Goal: Task Accomplishment & Management: Manage account settings

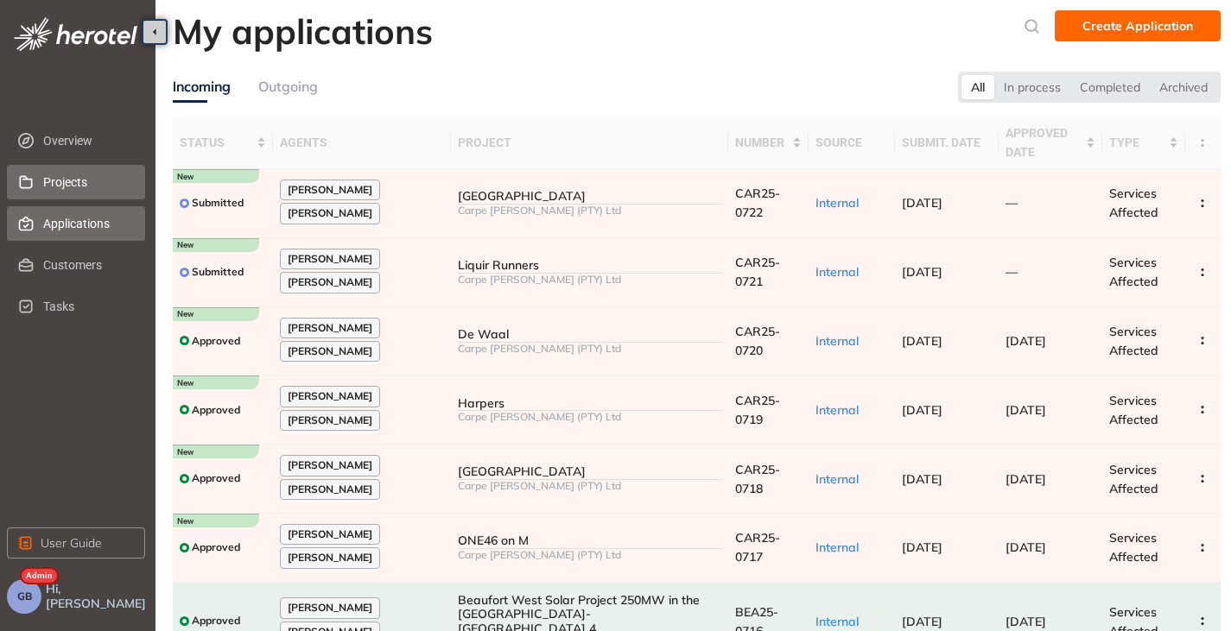
click at [82, 181] on span "Projects" at bounding box center [87, 182] width 88 height 35
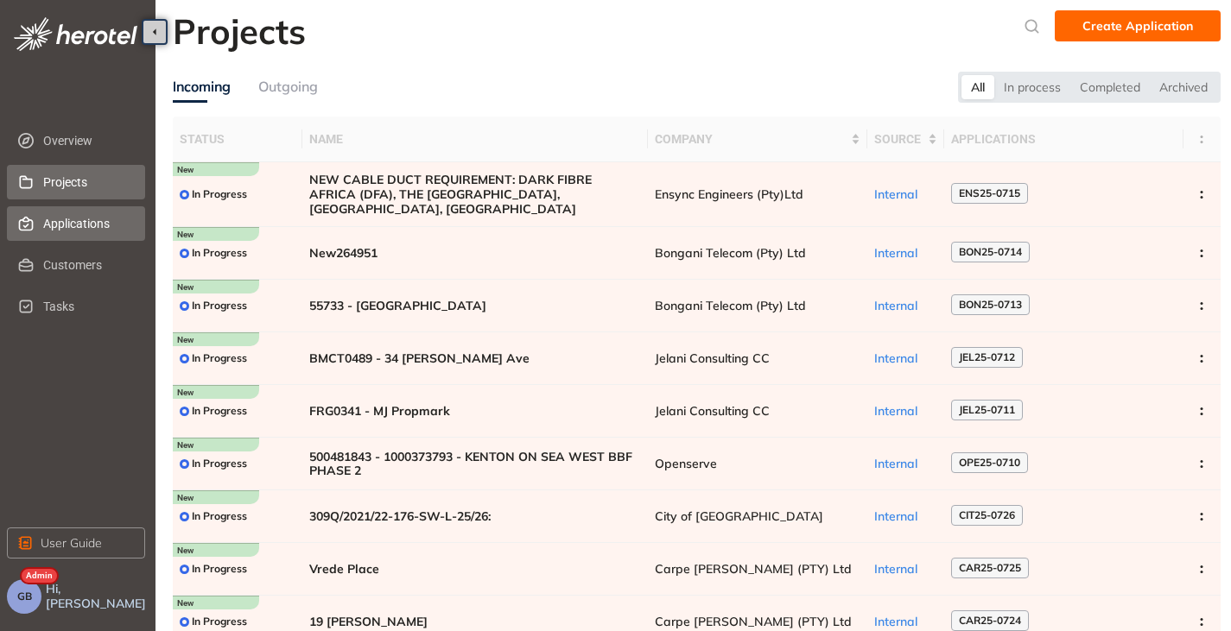
click at [79, 224] on span "Applications" at bounding box center [87, 223] width 88 height 35
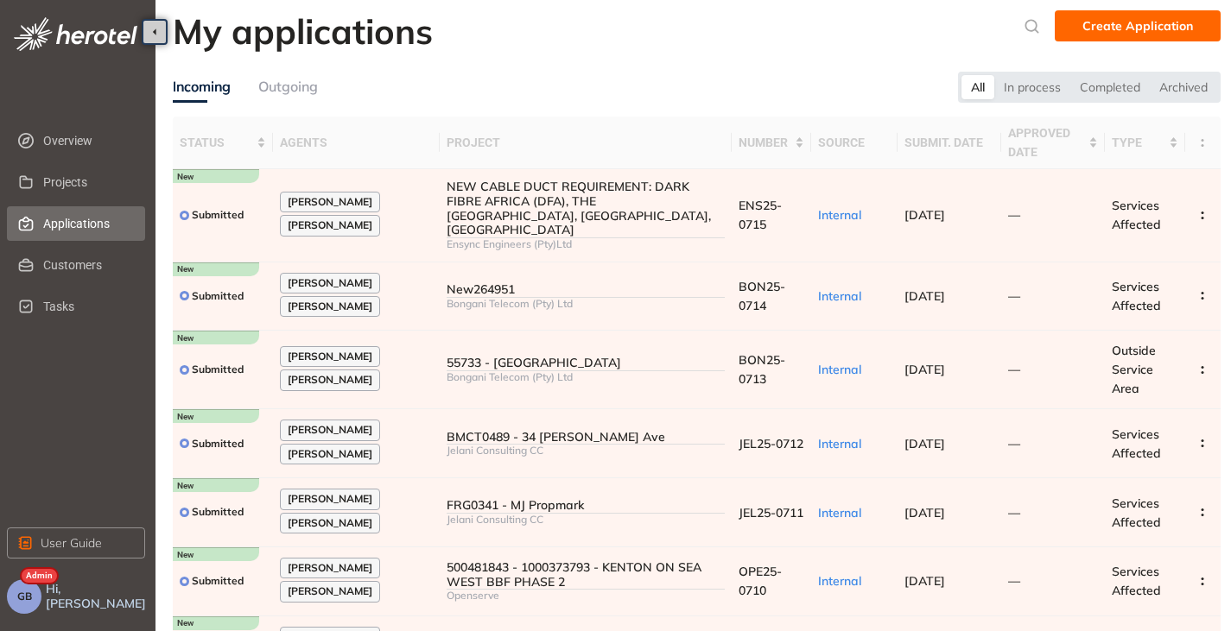
click at [29, 598] on span "GB" at bounding box center [24, 597] width 15 height 12
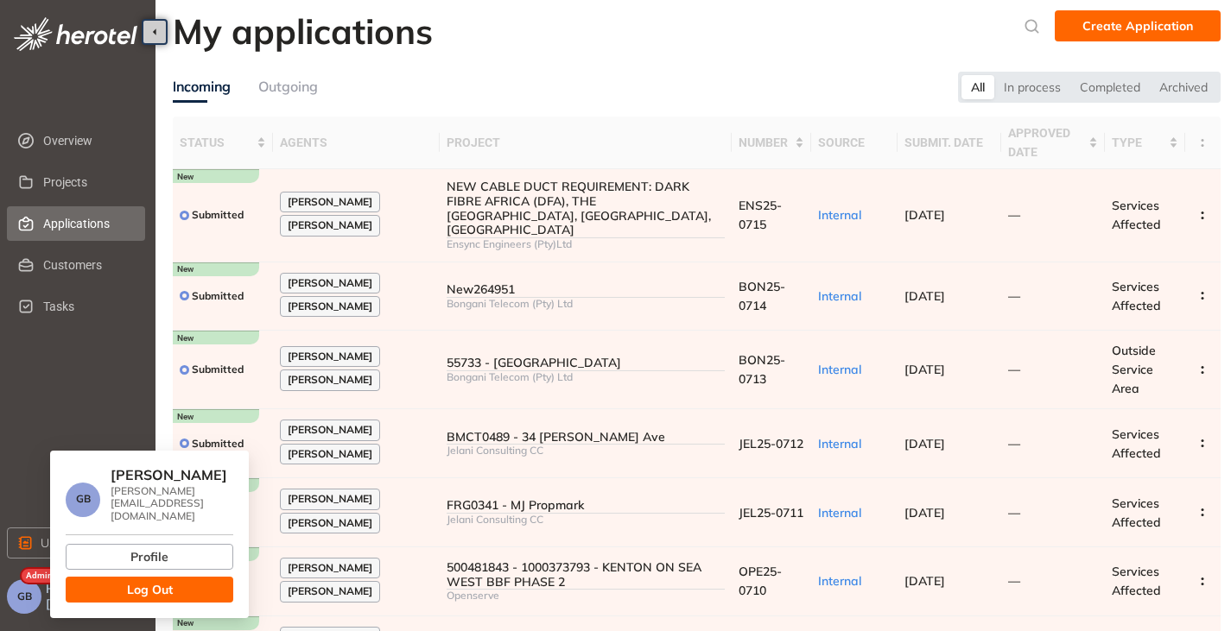
click at [136, 580] on span "Log Out" at bounding box center [150, 589] width 46 height 19
